Goal: Task Accomplishment & Management: Complete application form

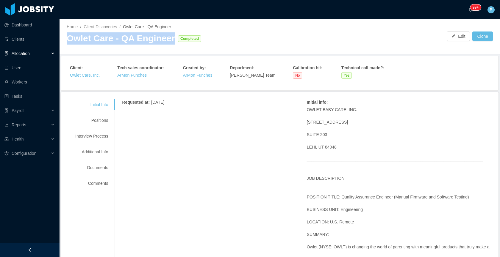
drag, startPoint x: 169, startPoint y: 39, endPoint x: 67, endPoint y: 39, distance: 101.8
click at [67, 39] on div "Owlet Care - QA Engineer" at bounding box center [121, 38] width 108 height 12
copy div "Owlet Care - QA Engineer"
drag, startPoint x: 93, startPoint y: 118, endPoint x: 112, endPoint y: 129, distance: 22.5
click at [93, 118] on div "Positions" at bounding box center [91, 120] width 47 height 11
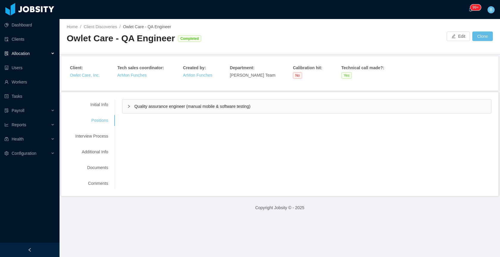
click at [157, 99] on div "Initial Info Positions Interview Process Additional Info Documents Comments Req…" at bounding box center [280, 144] width 438 height 104
click at [160, 108] on span "Quality assurance engineer (manual mobile & software testing)" at bounding box center [192, 106] width 116 height 5
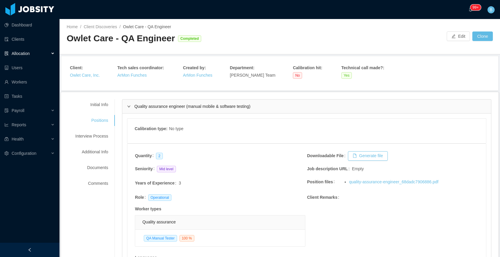
click at [19, 50] on div "Allocation" at bounding box center [30, 54] width 60 height 12
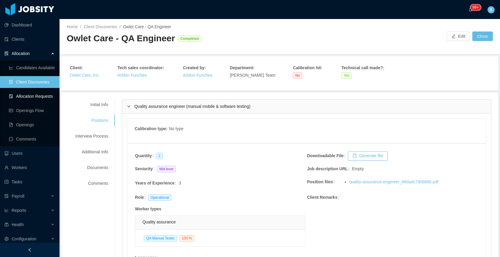
click at [29, 98] on link "Allocation Requests" at bounding box center [32, 96] width 46 height 12
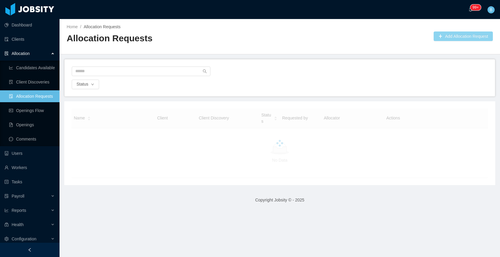
click at [477, 40] on button "Add Allocation Request" at bounding box center [463, 37] width 59 height 10
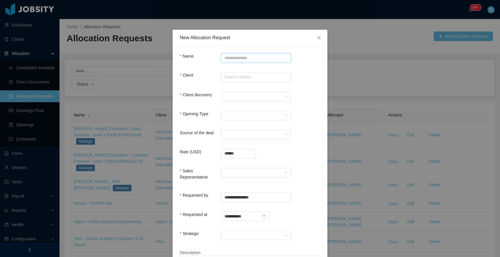
click at [231, 60] on input "Name" at bounding box center [256, 58] width 70 height 10
paste input "**********"
type input "**********"
click at [227, 78] on input "text" at bounding box center [256, 78] width 70 height 10
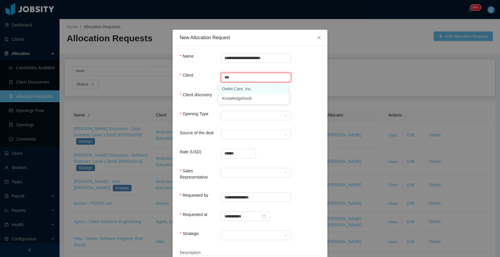
click at [231, 90] on li "Owlet Care, Inc." at bounding box center [253, 89] width 70 height 10
type input "**********"
click at [228, 96] on div at bounding box center [253, 96] width 59 height 9
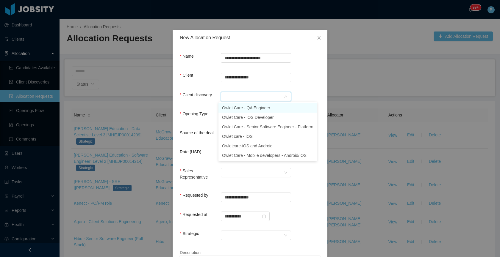
click at [231, 106] on li "Owlet Care - QA Engineer" at bounding box center [267, 108] width 99 height 10
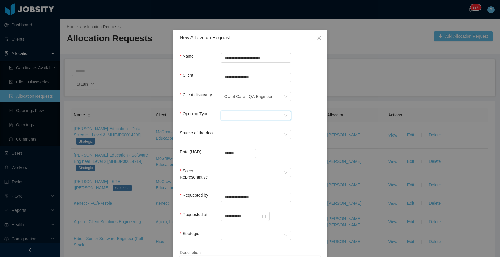
click at [230, 113] on div "Select Opening Type" at bounding box center [253, 115] width 59 height 9
click at [226, 138] on li "Upsale" at bounding box center [253, 137] width 70 height 10
click at [239, 156] on input "******" at bounding box center [238, 153] width 35 height 9
type input "**********"
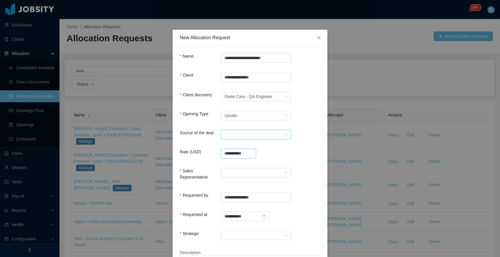
click at [251, 135] on div "Select a Source" at bounding box center [253, 134] width 59 height 9
click at [241, 196] on li "Sales" at bounding box center [253, 194] width 70 height 10
click at [272, 176] on div at bounding box center [253, 172] width 59 height 9
click at [240, 184] on li "ArMon Funches" at bounding box center [253, 184] width 70 height 10
click at [255, 236] on div at bounding box center [253, 235] width 59 height 9
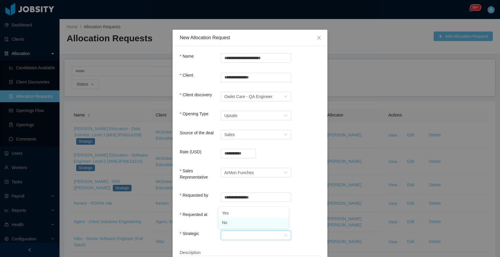
click at [243, 224] on li "No" at bounding box center [253, 223] width 70 height 10
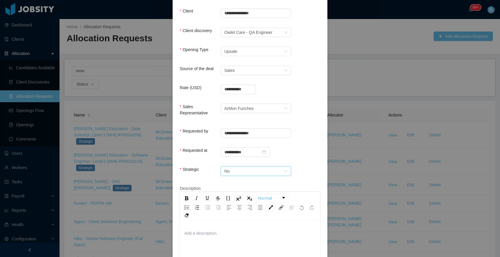
scroll to position [94, 0]
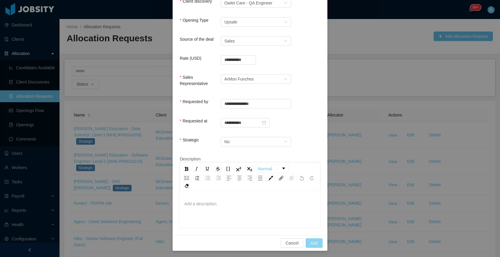
drag, startPoint x: 315, startPoint y: 244, endPoint x: 308, endPoint y: 254, distance: 11.9
click at [313, 246] on button "Add" at bounding box center [314, 244] width 17 height 10
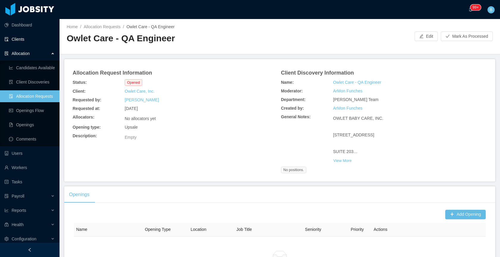
click at [22, 34] on link "Clients" at bounding box center [29, 39] width 50 height 12
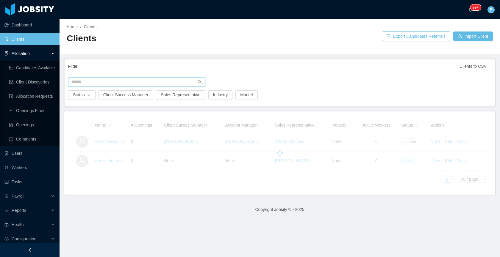
click at [99, 79] on input "text" at bounding box center [136, 82] width 137 height 10
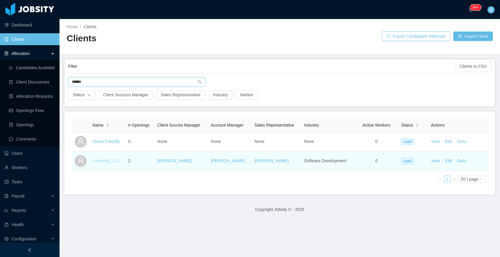
type input "******"
click at [105, 162] on link "VisionHQ, LLC" at bounding box center [106, 161] width 27 height 5
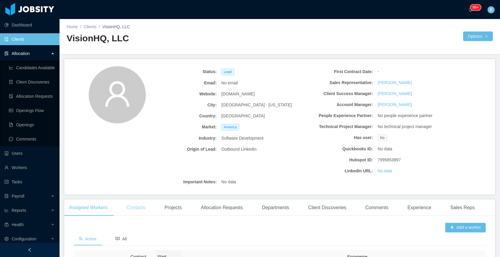
click at [139, 212] on div "Contacts" at bounding box center [136, 208] width 28 height 17
